Goal: Information Seeking & Learning: Learn about a topic

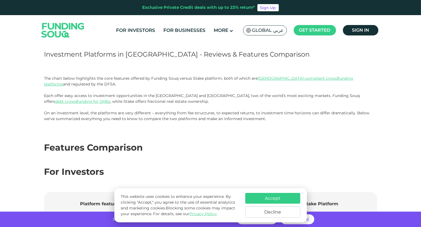
scroll to position [82, 0]
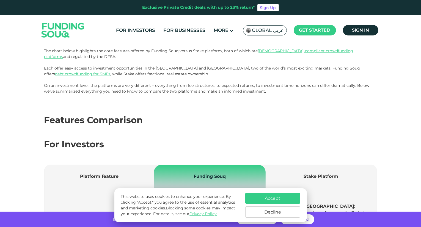
drag, startPoint x: 132, startPoint y: 51, endPoint x: 225, endPoint y: 54, distance: 93.8
click at [225, 54] on p "The chart below highlights the core features offered by Funding Souq versus Sta…" at bounding box center [210, 62] width 333 height 29
click at [197, 91] on p "On an investment level, the platforms are very different – everything from fee …" at bounding box center [210, 89] width 333 height 12
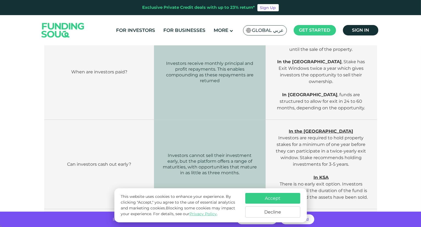
scroll to position [605, 0]
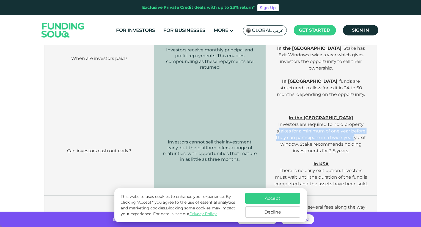
drag, startPoint x: 278, startPoint y: 120, endPoint x: 326, endPoint y: 131, distance: 49.3
click at [355, 126] on span "In the [GEOGRAPHIC_DATA] Investors are required to hold property stakes for a m…" at bounding box center [321, 134] width 90 height 38
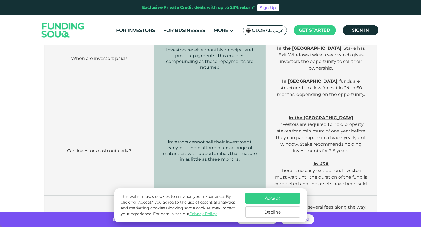
drag, startPoint x: 294, startPoint y: 132, endPoint x: 321, endPoint y: 131, distance: 27.8
click at [293, 132] on span "In the [GEOGRAPHIC_DATA] Investors are required to hold property stakes for a m…" at bounding box center [321, 134] width 90 height 38
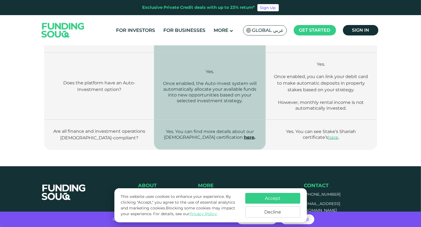
scroll to position [880, 0]
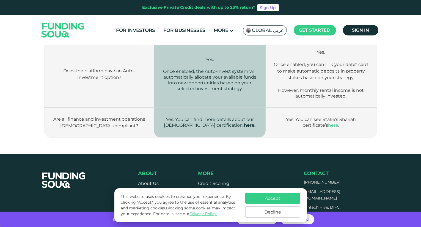
click at [282, 203] on button "Accept" at bounding box center [272, 198] width 55 height 11
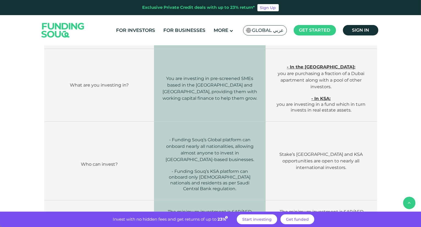
scroll to position [137, 0]
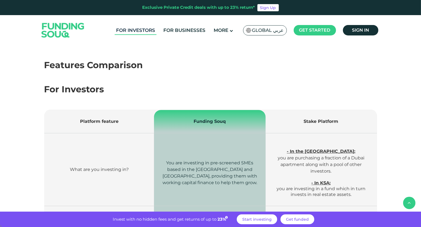
click at [139, 29] on link "For Investors" at bounding box center [136, 30] width 42 height 9
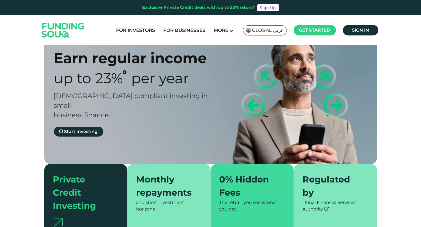
type tc-range-slider "4"
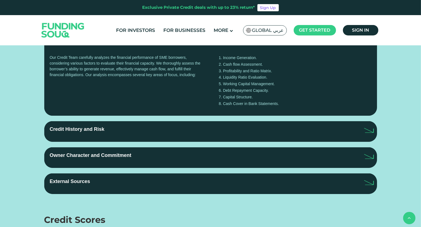
scroll to position [577, 0]
